Goal: Find contact information: Find contact information

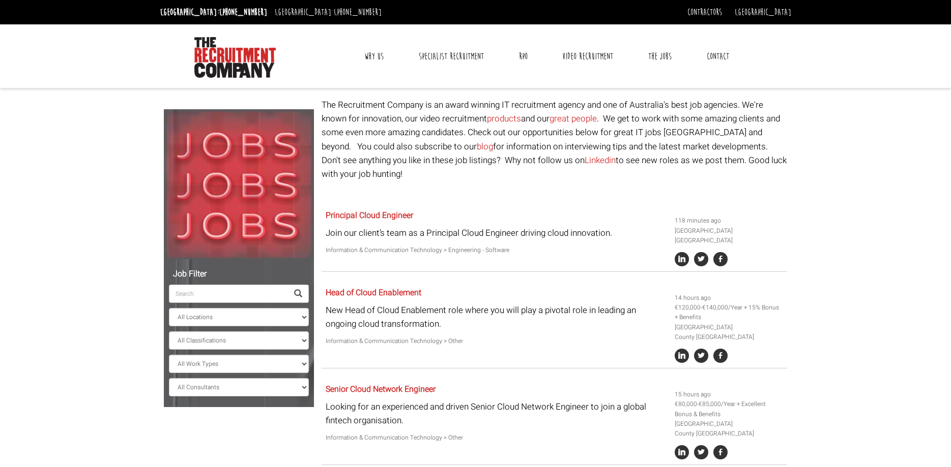
click at [242, 294] on input "search" at bounding box center [228, 294] width 119 height 18
click at [169, 308] on select "All Locations Sydney Melbourne Ireland Sydney CBD Parramatta Circular Quay Nort…" at bounding box center [239, 317] width 140 height 18
click option "Wollongong" at bounding box center [0, 0] width 0 height 0
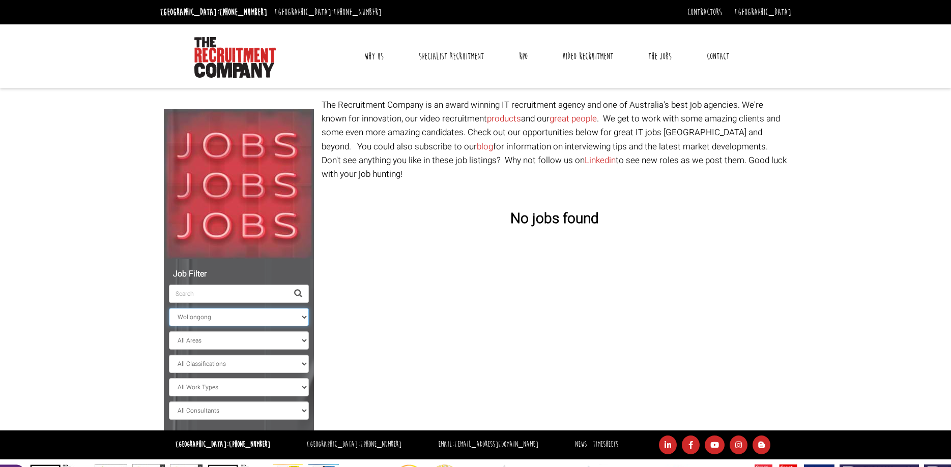
click at [169, 308] on select "All Locations Sydney Melbourne Ireland Sydney CBD Parramatta Circular Quay Nort…" at bounding box center [239, 317] width 140 height 18
select select "[GEOGRAPHIC_DATA]"
click option "[GEOGRAPHIC_DATA]" at bounding box center [0, 0] width 0 height 0
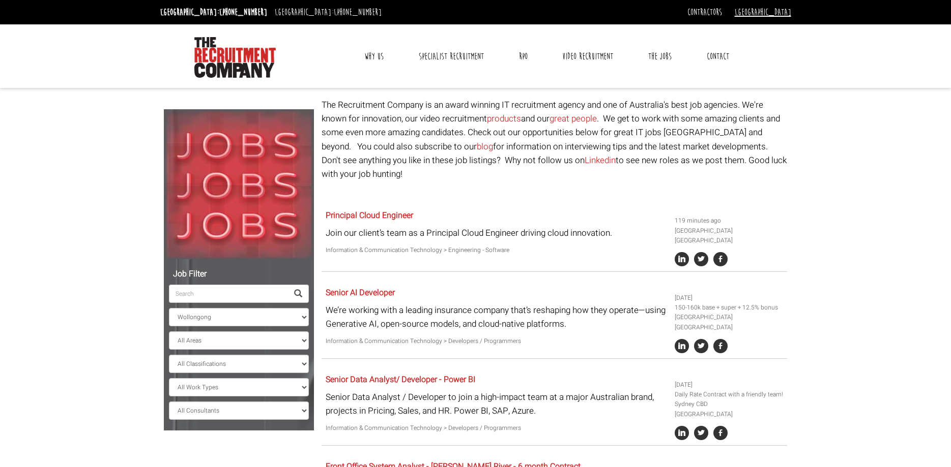
click at [777, 15] on link "[GEOGRAPHIC_DATA]" at bounding box center [762, 12] width 56 height 11
click at [779, 26] on link "[GEOGRAPHIC_DATA]" at bounding box center [756, 29] width 67 height 15
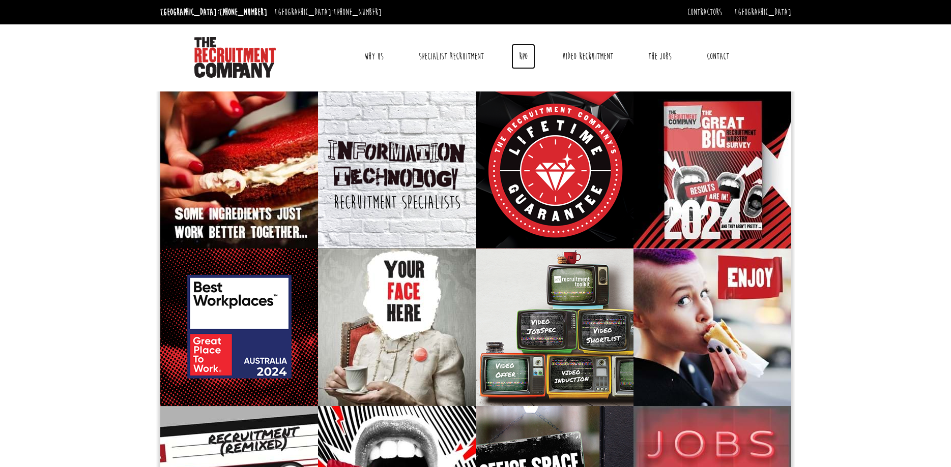
click at [523, 54] on link "RPO" at bounding box center [523, 56] width 24 height 25
click at [437, 52] on link "Specialist Recruitment" at bounding box center [451, 56] width 80 height 25
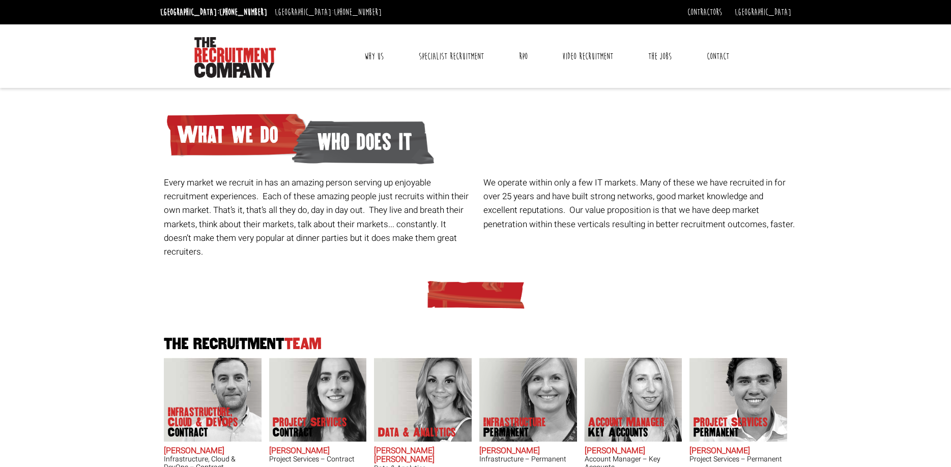
click at [717, 55] on link "Contact" at bounding box center [718, 56] width 38 height 25
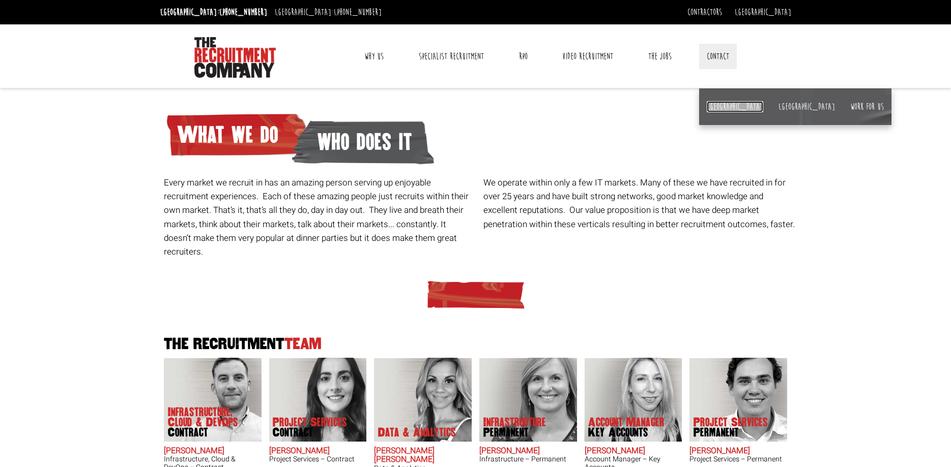
click at [714, 103] on link "[GEOGRAPHIC_DATA]" at bounding box center [734, 106] width 56 height 11
